Goal: Find specific page/section: Find specific page/section

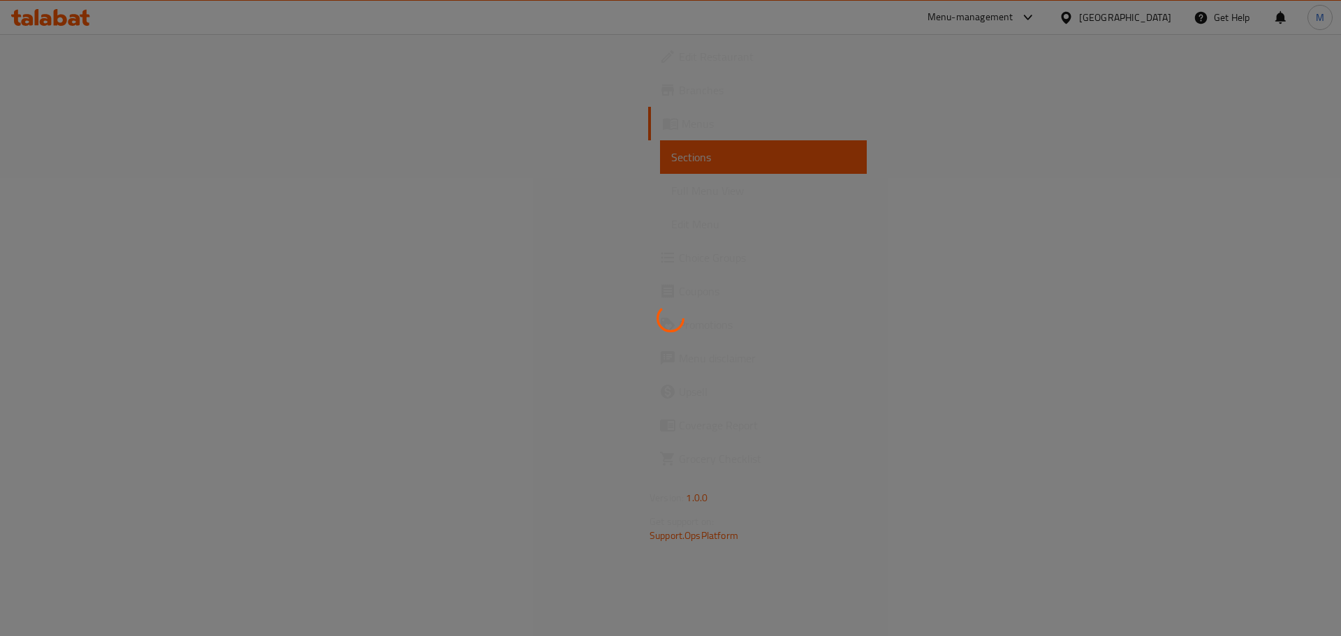
click at [80, 24] on div at bounding box center [670, 318] width 1341 height 636
click at [665, 260] on div at bounding box center [670, 318] width 1341 height 636
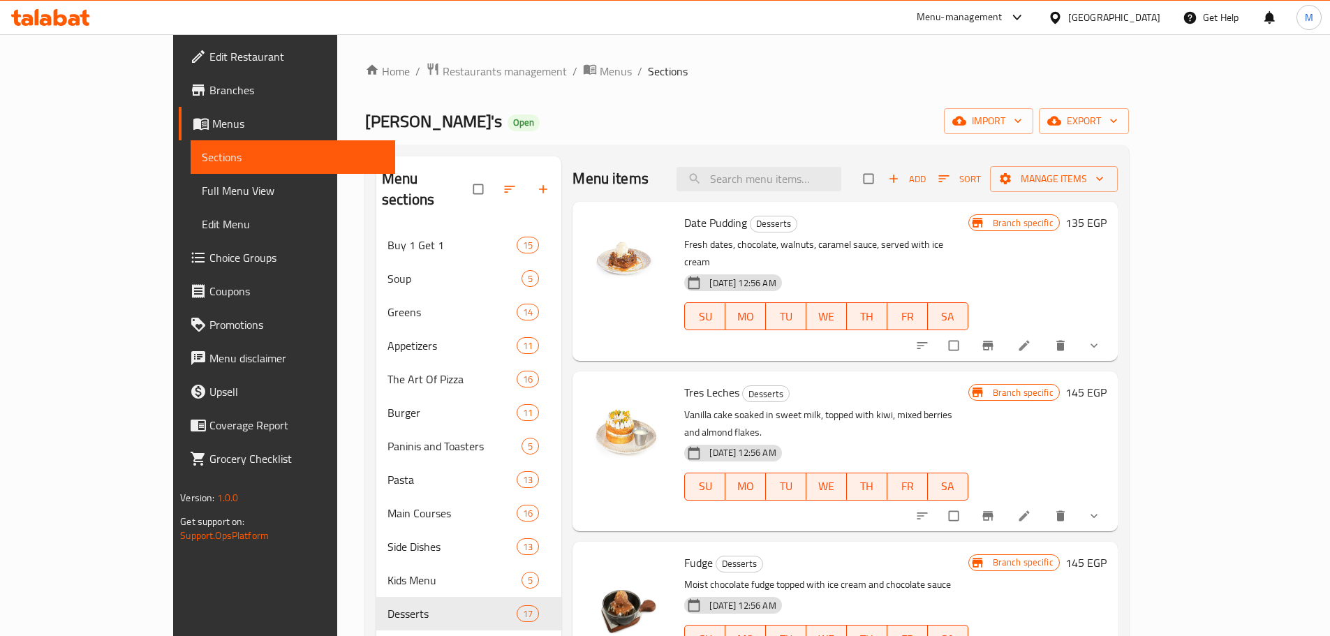
click at [69, 20] on icon at bounding box center [74, 20] width 12 height 12
